Goal: Navigation & Orientation: Find specific page/section

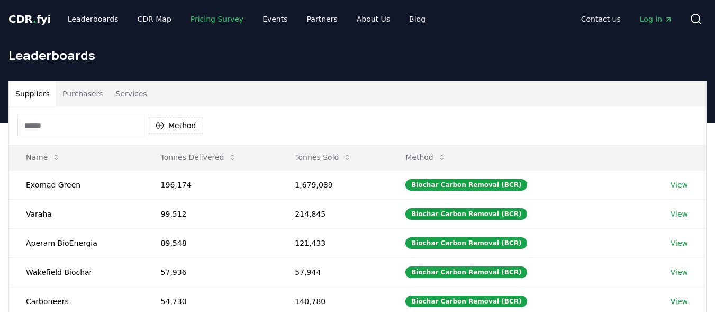
click at [219, 19] on link "Pricing Survey" at bounding box center [217, 19] width 70 height 19
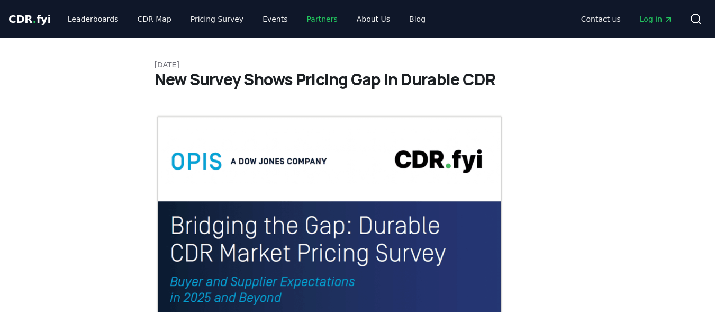
click at [299, 24] on link "Partners" at bounding box center [323, 19] width 48 height 19
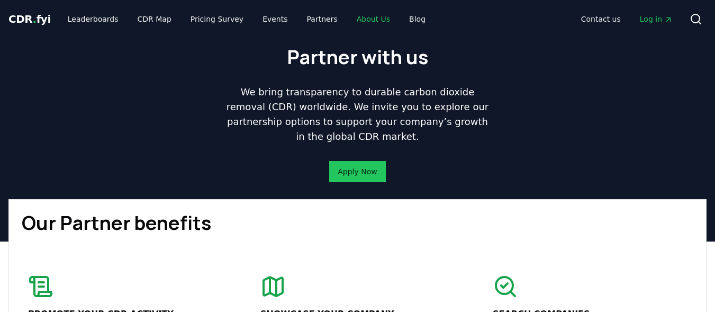
click at [356, 17] on link "About Us" at bounding box center [373, 19] width 50 height 19
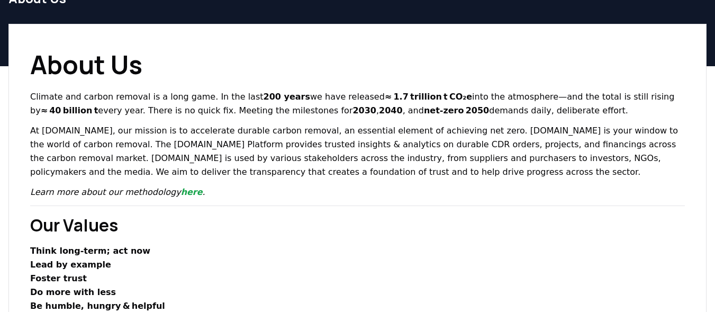
scroll to position [57, 0]
